Goal: Find specific page/section: Find specific page/section

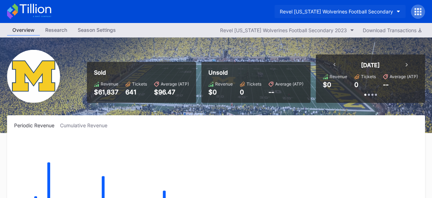
click at [398, 11] on icon "button" at bounding box center [399, 12] width 4 height 2
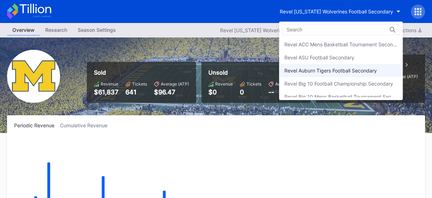
click at [325, 74] on div "Revel Auburn Tigers Football Secondary" at bounding box center [341, 70] width 124 height 13
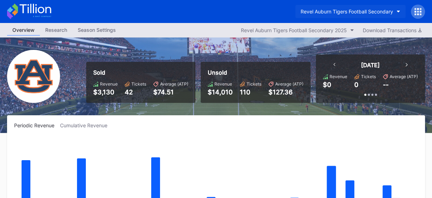
click at [394, 9] on button "Revel Auburn Tigers Football Secondary" at bounding box center [350, 11] width 110 height 13
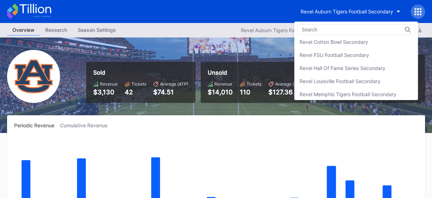
scroll to position [125, 0]
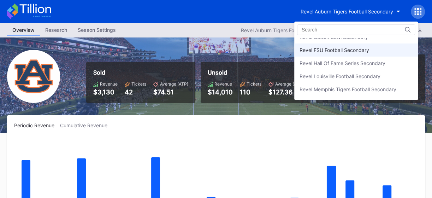
click at [338, 47] on div "Revel FSU Football Secondary" at bounding box center [335, 50] width 70 height 6
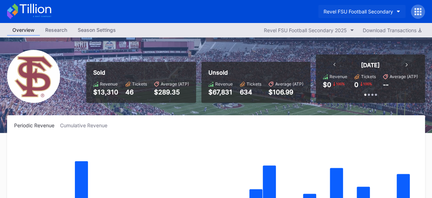
click at [394, 12] on button "Revel FSU Football Secondary" at bounding box center [361, 11] width 87 height 13
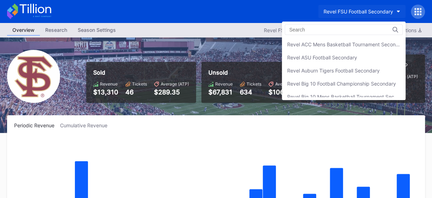
scroll to position [130, 0]
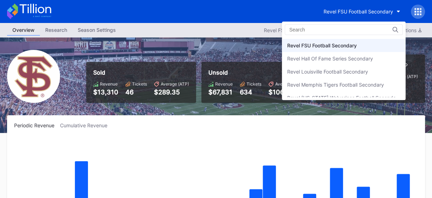
click at [370, 95] on div "Revel [US_STATE] Wolverines Football Secondary" at bounding box center [343, 98] width 113 height 6
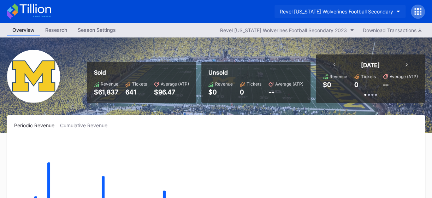
click at [394, 8] on button "Revel [US_STATE] Wolverines Football Secondary" at bounding box center [340, 11] width 131 height 13
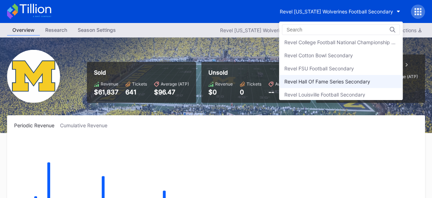
scroll to position [113, 0]
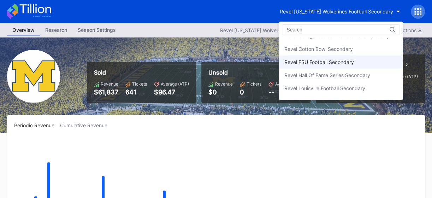
click at [327, 64] on div "Revel FSU Football Secondary" at bounding box center [341, 61] width 124 height 13
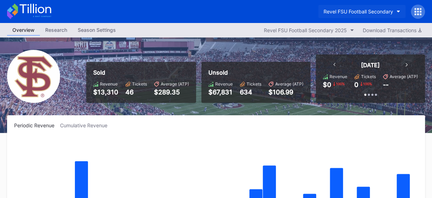
click at [394, 10] on button "Revel FSU Football Secondary" at bounding box center [361, 11] width 87 height 13
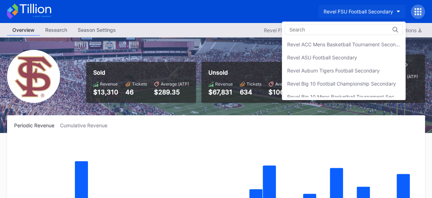
scroll to position [130, 0]
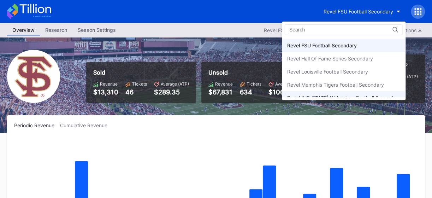
click at [354, 92] on div "Revel [US_STATE] Wolverines Football Secondary" at bounding box center [344, 97] width 124 height 13
